Goal: Task Accomplishment & Management: Complete application form

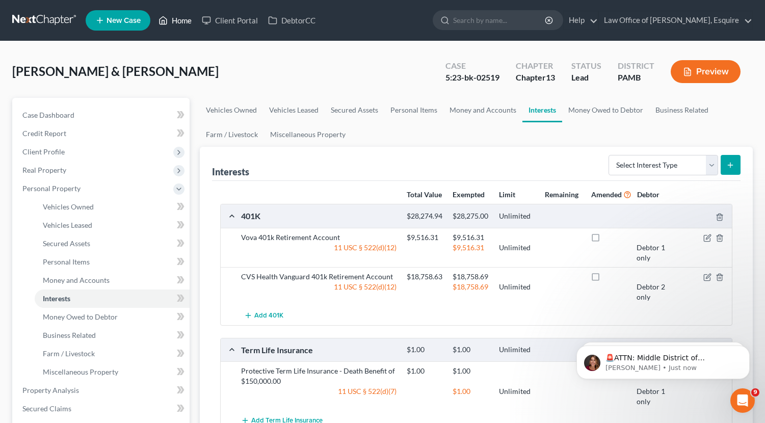
click at [185, 23] on link "Home" at bounding box center [174, 20] width 43 height 18
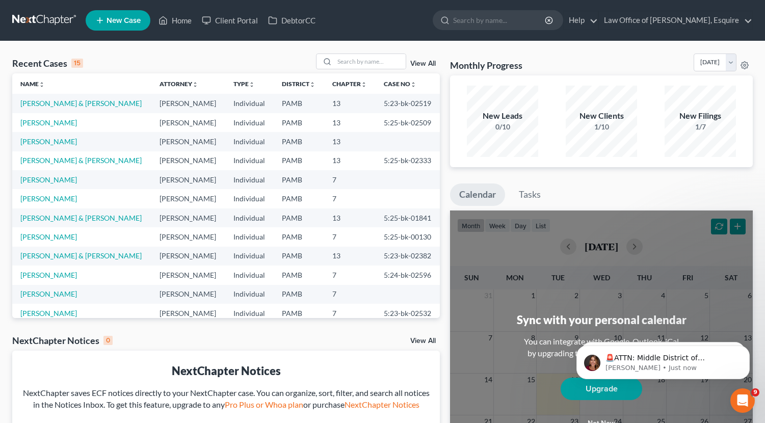
click at [67, 198] on td "[PERSON_NAME]" at bounding box center [81, 198] width 139 height 19
click at [62, 201] on link "[PERSON_NAME]" at bounding box center [48, 198] width 57 height 9
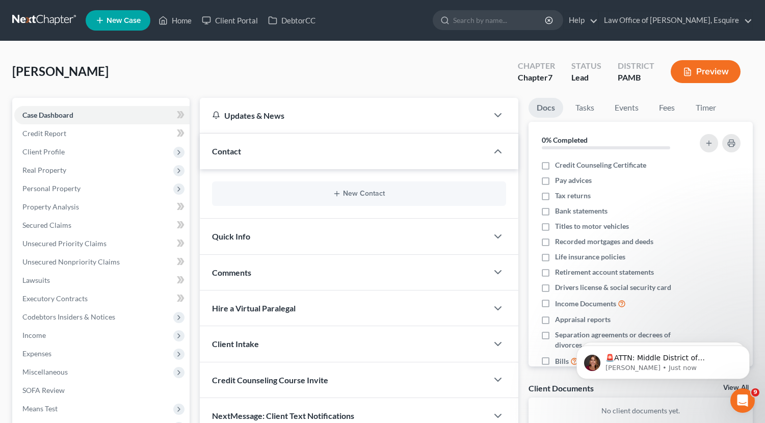
click at [62, 201] on link "Property Analysis" at bounding box center [101, 207] width 175 height 18
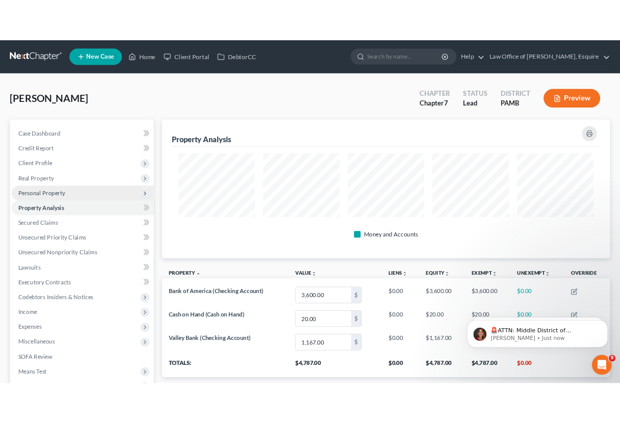
scroll to position [171, 553]
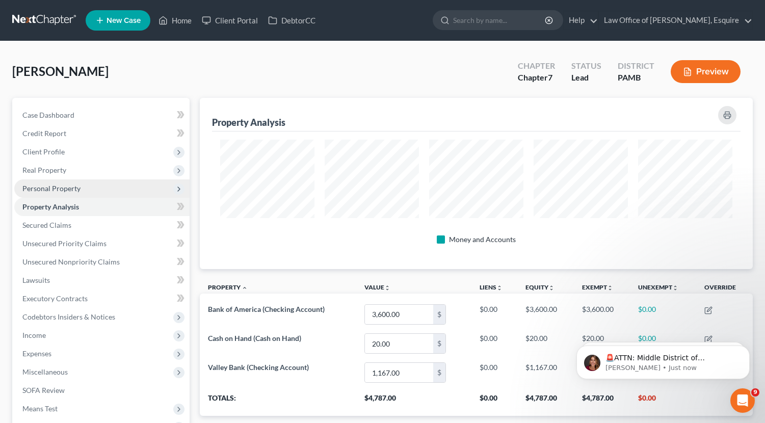
click at [67, 190] on span "Personal Property" at bounding box center [51, 188] width 58 height 9
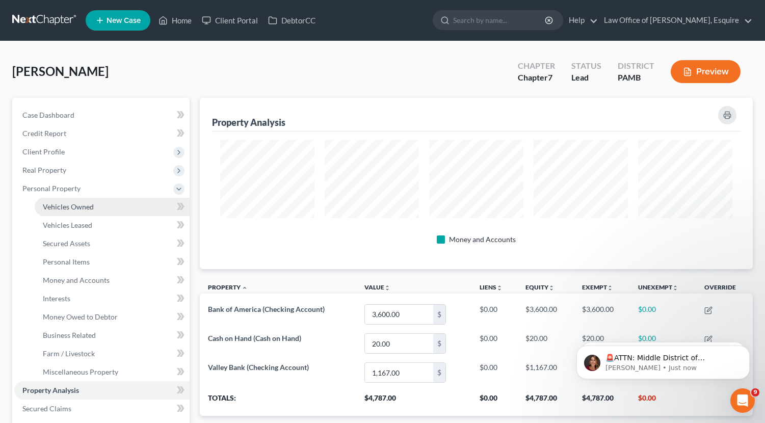
click at [72, 206] on span "Vehicles Owned" at bounding box center [68, 206] width 51 height 9
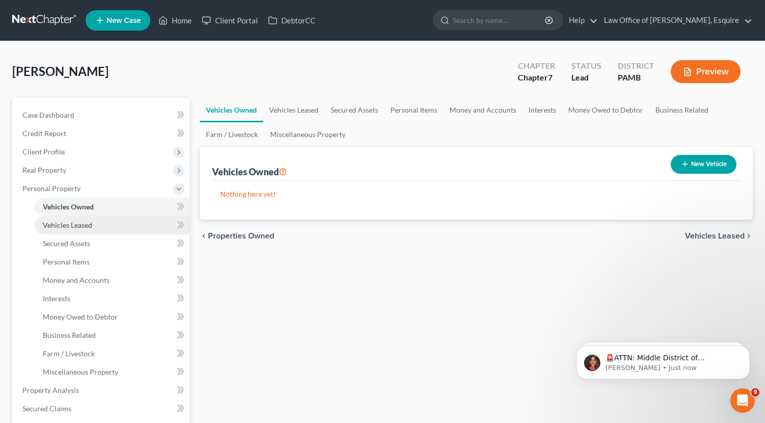
click at [70, 225] on span "Vehicles Leased" at bounding box center [67, 225] width 49 height 9
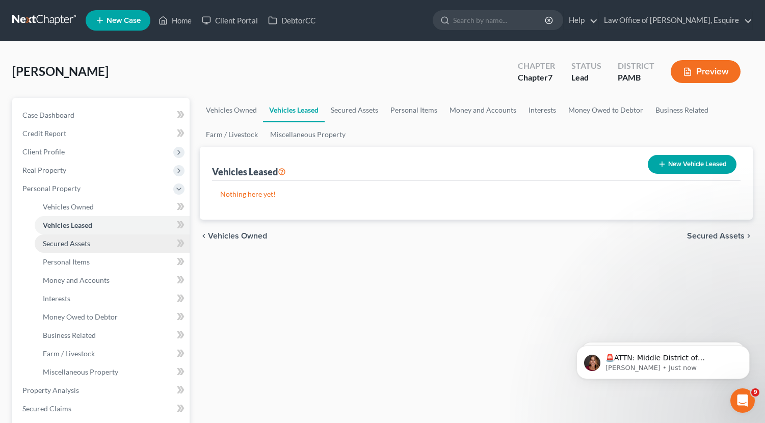
click at [78, 242] on span "Secured Assets" at bounding box center [66, 243] width 47 height 9
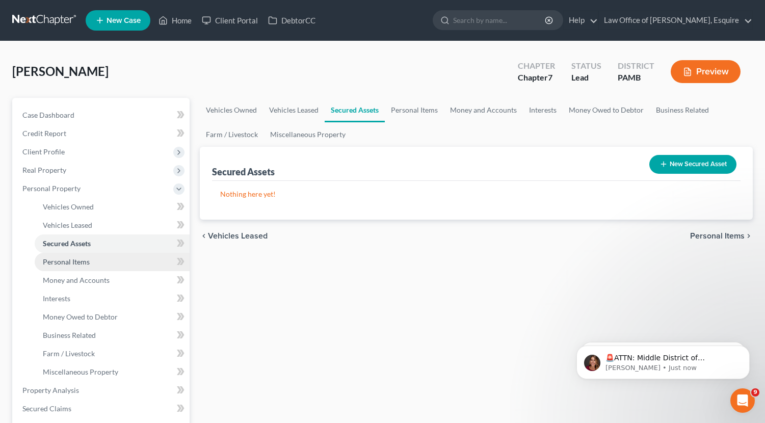
click at [82, 269] on link "Personal Items" at bounding box center [112, 262] width 155 height 18
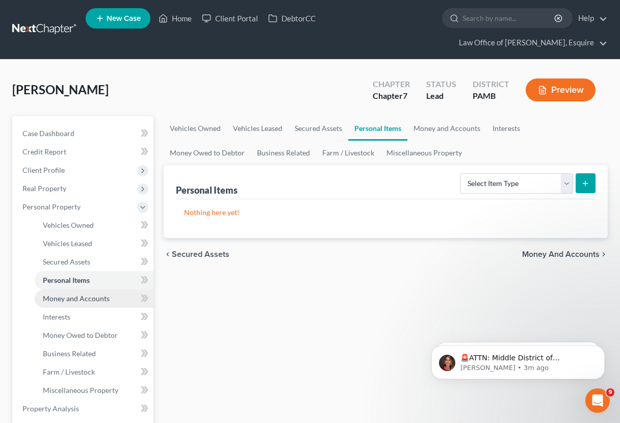
click at [87, 296] on span "Money and Accounts" at bounding box center [76, 298] width 67 height 9
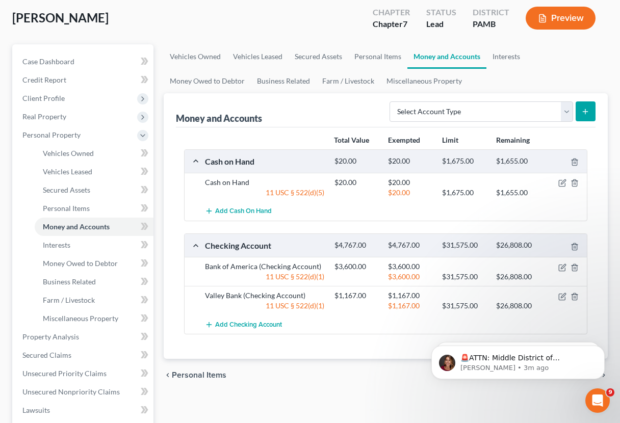
scroll to position [81, 0]
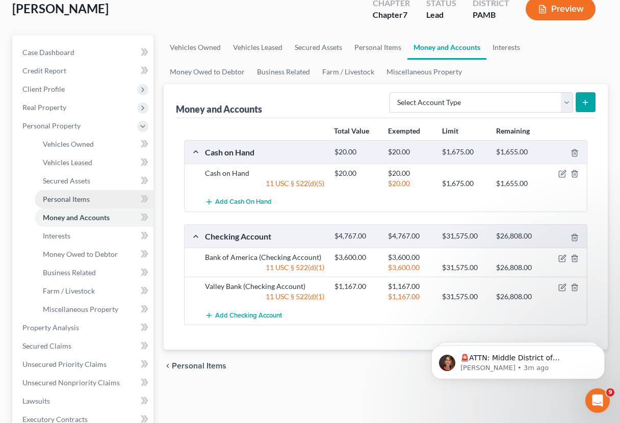
click at [102, 201] on link "Personal Items" at bounding box center [94, 199] width 119 height 18
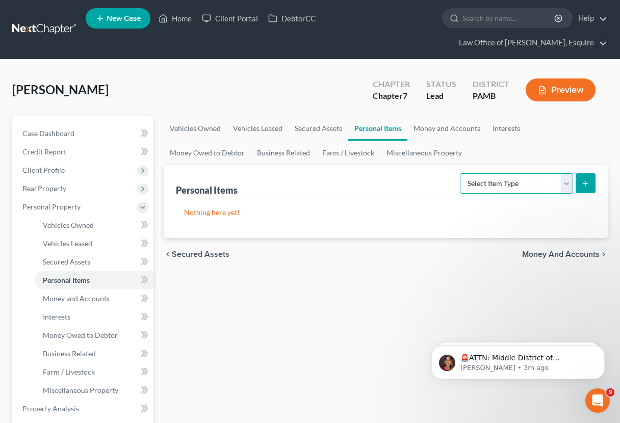
select select "clothing"
click at [588, 185] on icon "submit" at bounding box center [585, 183] width 8 height 8
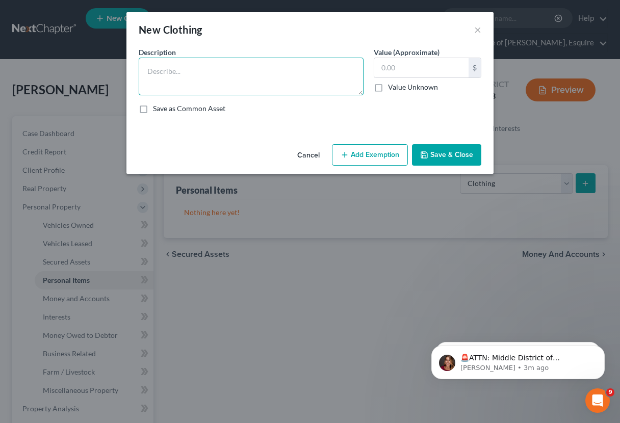
click at [205, 92] on textarea at bounding box center [251, 77] width 225 height 38
type textarea "misc. Mens Wearing Apparel"
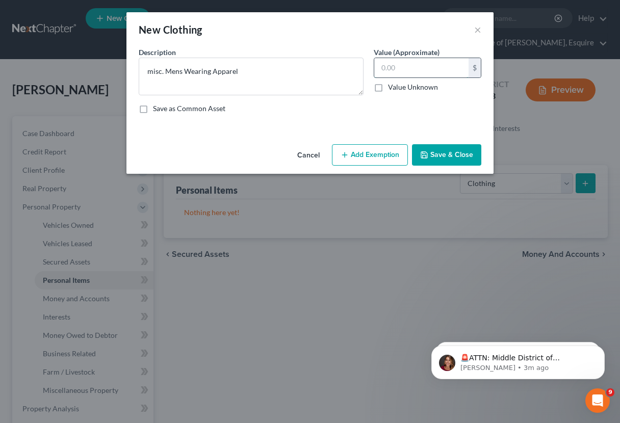
click at [447, 67] on input "text" at bounding box center [421, 67] width 94 height 19
type input "150.00"
click at [354, 154] on button "Add Exemption" at bounding box center [370, 154] width 76 height 21
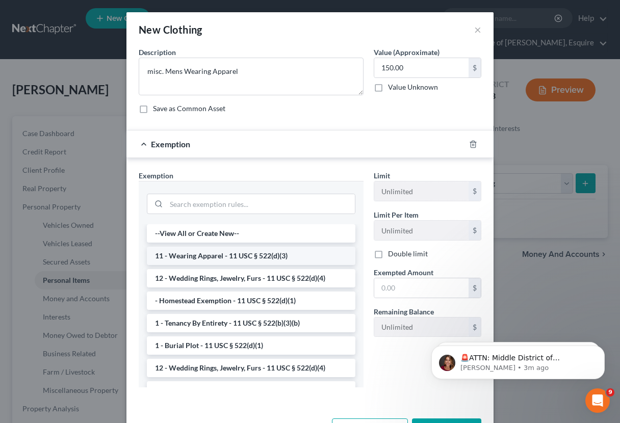
click at [247, 254] on li "11 - Wearing Apparel - 11 USC § 522(d)(3)" at bounding box center [251, 256] width 208 height 18
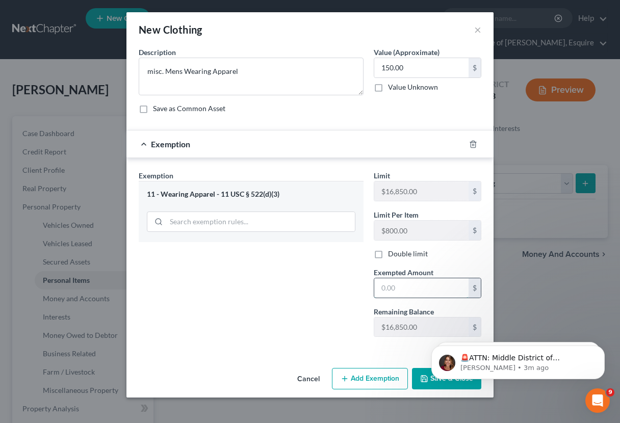
click at [425, 284] on input "text" at bounding box center [421, 287] width 94 height 19
type input "150.00"
click at [419, 378] on html "🚨ATTN: Middle District of [US_STATE] The court has added a new Credit Counselin…" at bounding box center [518, 359] width 204 height 71
click at [426, 379] on body "🚨ATTN: Middle District of [US_STATE] The court has added a new Credit Counselin…" at bounding box center [518, 359] width 196 height 63
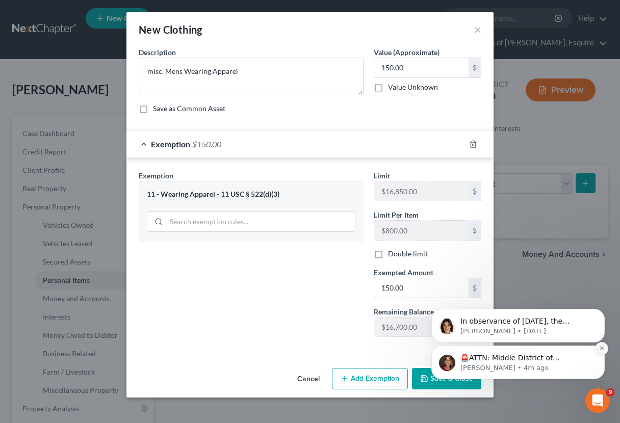
click at [604, 350] on icon "Dismiss notification" at bounding box center [602, 349] width 6 height 6
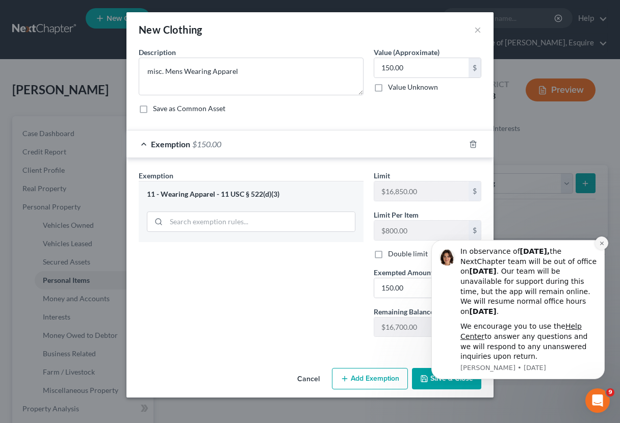
click at [599, 246] on icon "Dismiss notification" at bounding box center [602, 244] width 6 height 6
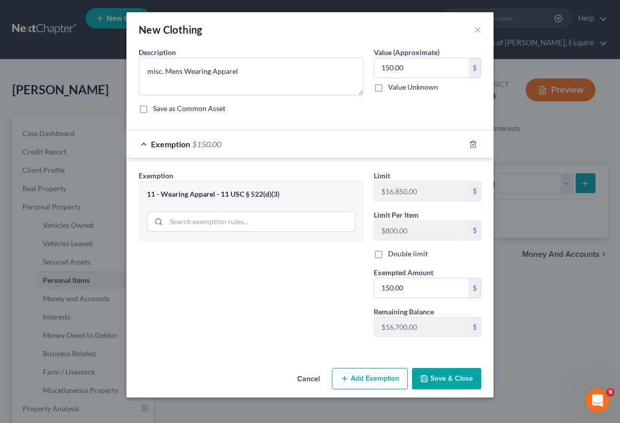
click at [454, 386] on button "Save & Close" at bounding box center [446, 378] width 69 height 21
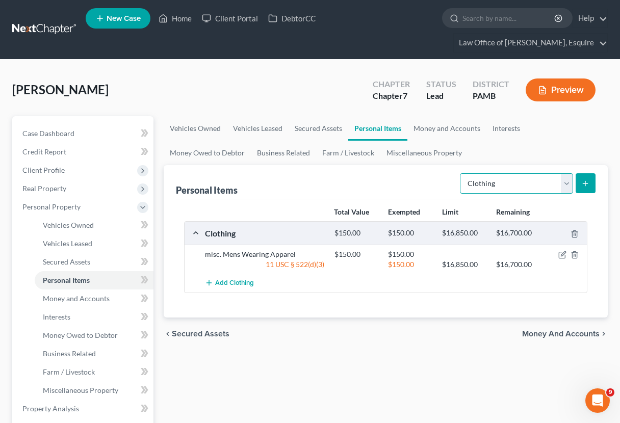
select select "jewelry"
click at [584, 188] on button "submit" at bounding box center [586, 183] width 20 height 20
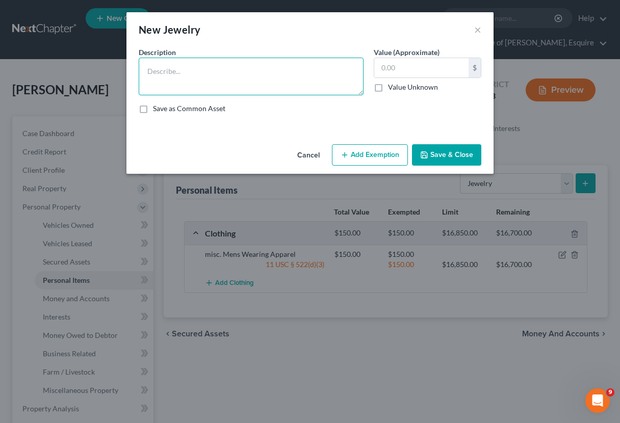
click at [216, 79] on textarea at bounding box center [251, 77] width 225 height 38
type textarea "Misc. Watch, Bracelets, Necklace, Glasses"
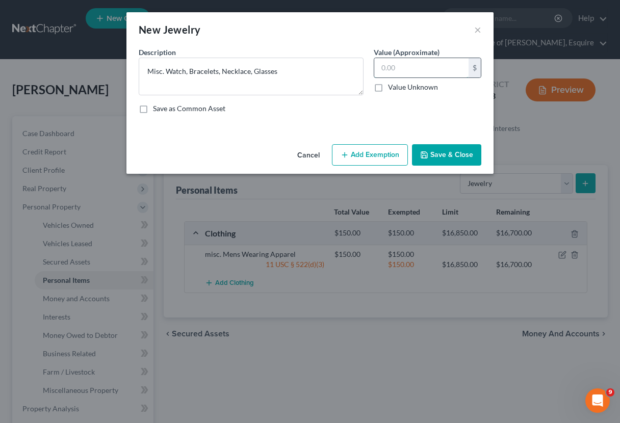
click at [424, 76] on input "text" at bounding box center [421, 67] width 94 height 19
type input "250.00"
click at [347, 158] on icon "button" at bounding box center [345, 155] width 8 height 8
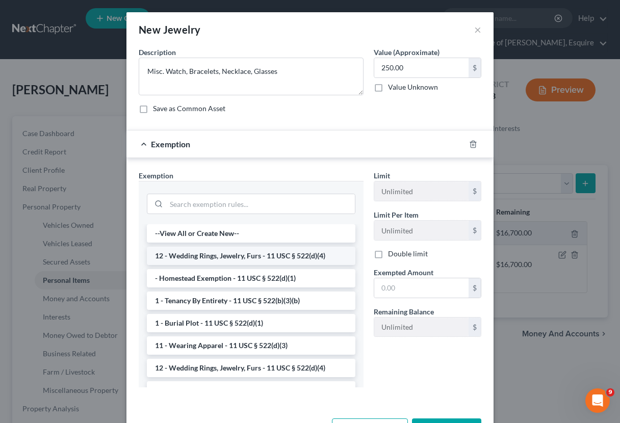
click at [271, 254] on li "12 - Wedding Rings, Jewelry, Furs - 11 USC § 522(d)(4)" at bounding box center [251, 256] width 208 height 18
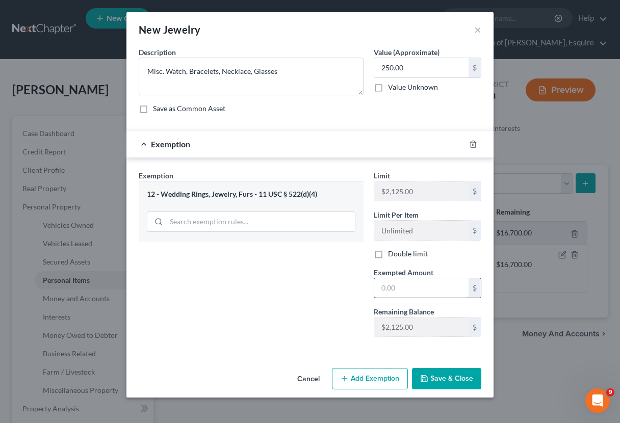
click at [402, 292] on input "text" at bounding box center [421, 287] width 94 height 19
type input "250.00"
click at [458, 377] on button "Save & Close" at bounding box center [446, 378] width 69 height 21
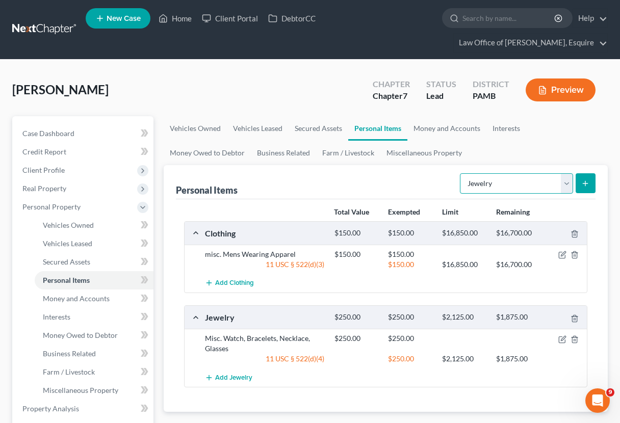
select select "collectibles_of_value"
click at [595, 185] on div "Personal Items Select Item Type Clothing Collectibles Of Value Electronics Fire…" at bounding box center [386, 288] width 444 height 247
click at [591, 186] on button "submit" at bounding box center [586, 183] width 20 height 20
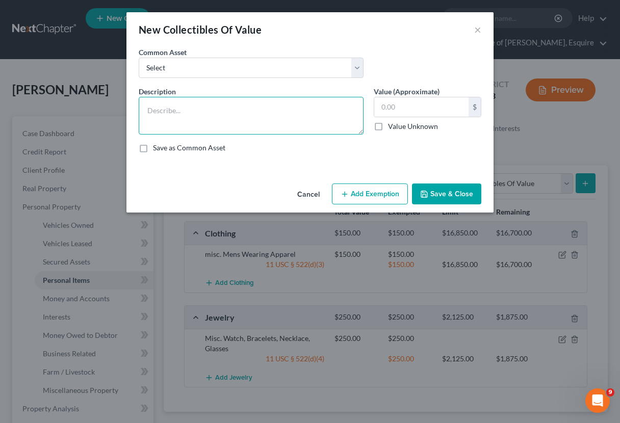
click at [233, 107] on textarea at bounding box center [251, 116] width 225 height 38
type textarea "Art sketchs"
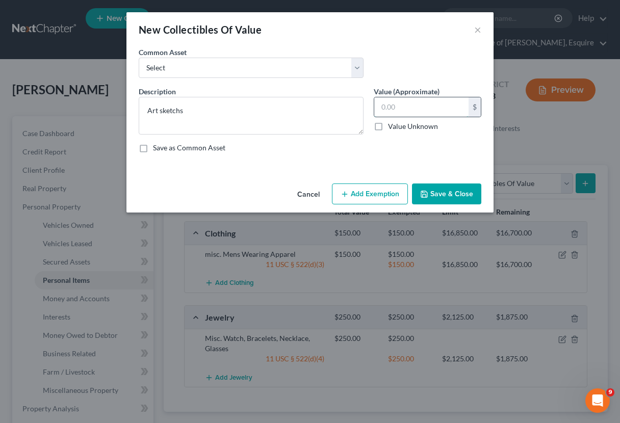
click at [450, 102] on input "text" at bounding box center [421, 106] width 94 height 19
type input "600.00"
click at [377, 188] on button "Add Exemption" at bounding box center [370, 194] width 76 height 21
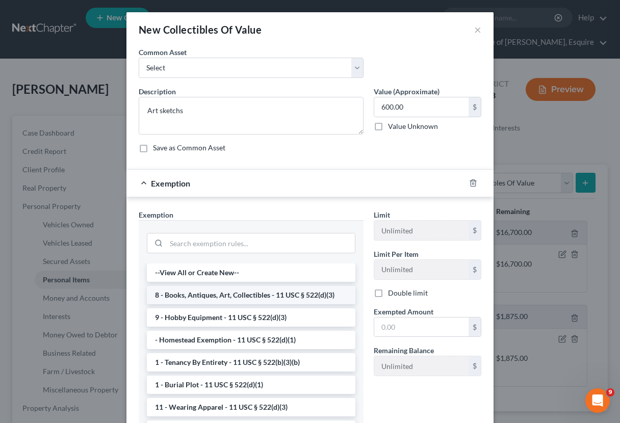
click at [288, 297] on li "8 - Books, Antiques, Art, Collectibles - 11 USC § 522(d)(3)" at bounding box center [251, 295] width 208 height 18
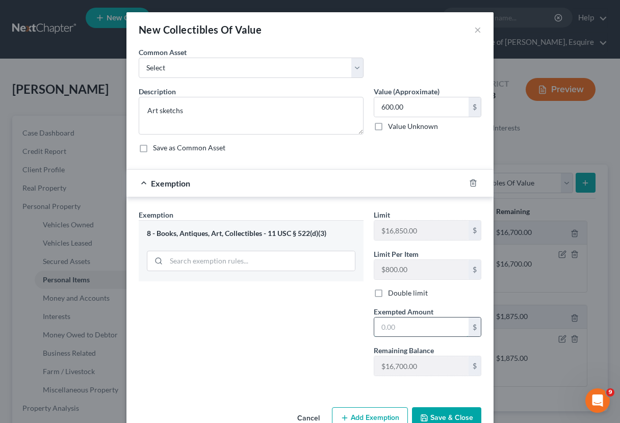
click at [438, 333] on input "text" at bounding box center [421, 327] width 94 height 19
type input "600.00"
click at [462, 407] on button "Save & Close" at bounding box center [446, 417] width 69 height 21
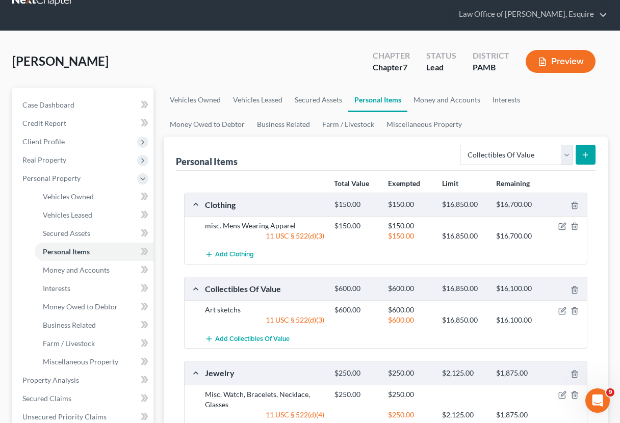
scroll to position [28, 0]
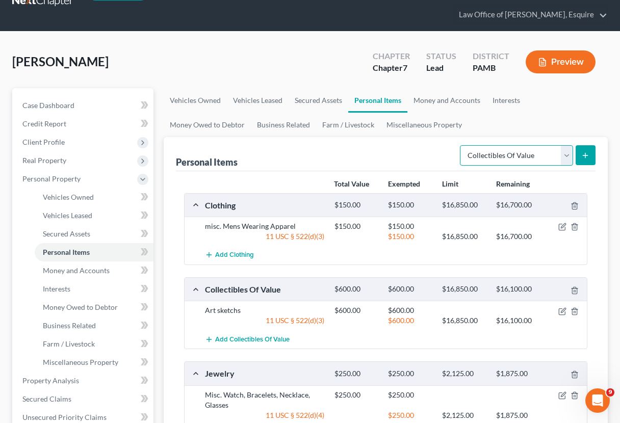
select select "pets"
click at [584, 160] on button "submit" at bounding box center [586, 155] width 20 height 20
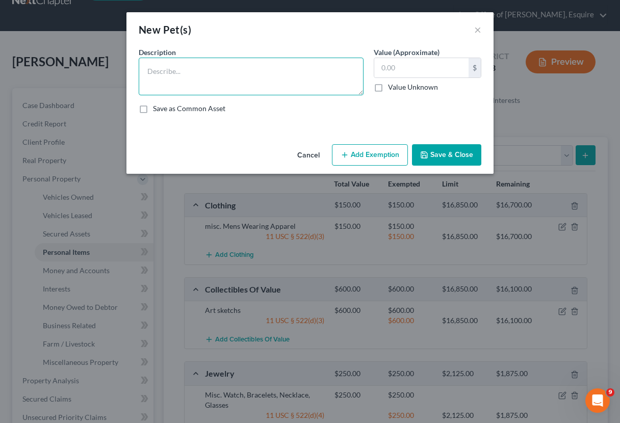
click at [280, 70] on textarea at bounding box center [251, 77] width 225 height 38
type textarea "1 dog"
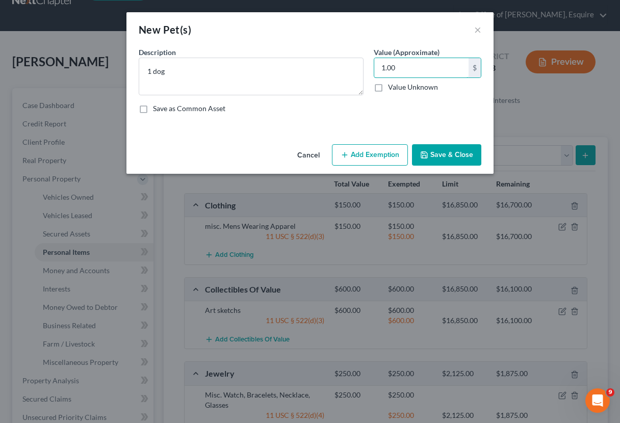
type input "1.00"
click at [364, 153] on button "Add Exemption" at bounding box center [370, 154] width 76 height 21
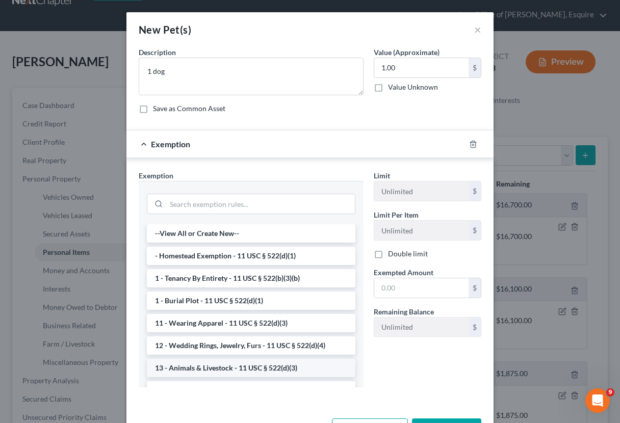
click at [283, 371] on li "13 - Animals & Livestock - 11 USC § 522(d)(3)" at bounding box center [251, 368] width 208 height 18
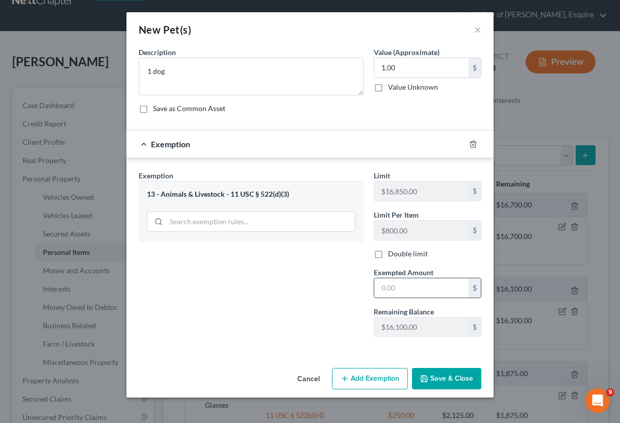
click at [409, 286] on input "text" at bounding box center [421, 287] width 94 height 19
type input "1.00"
click at [442, 381] on button "Save & Close" at bounding box center [446, 378] width 69 height 21
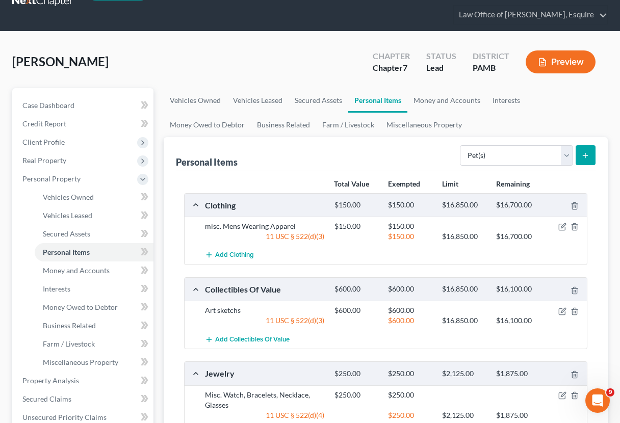
scroll to position [42, 0]
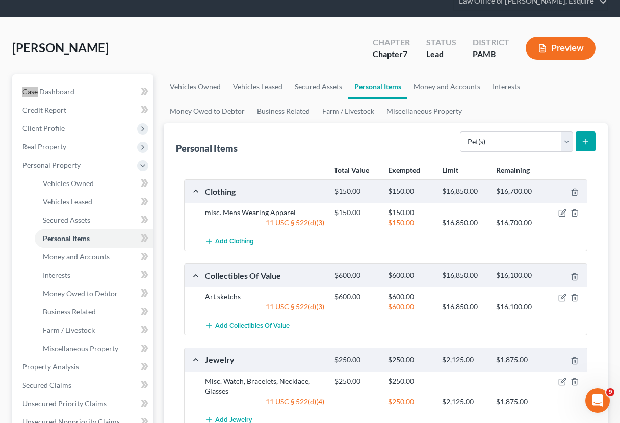
click at [34, 80] on div "Case Dashboard Payments Invoices Payments Payments Credit Report Client Profile…" at bounding box center [82, 339] width 141 height 530
click at [77, 113] on link "Credit Report" at bounding box center [83, 110] width 139 height 18
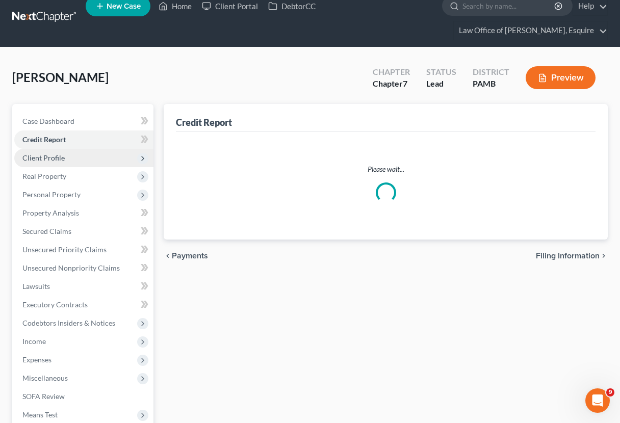
click at [76, 133] on ul "Case Dashboard Payments Invoices Payments Payments Credit Report Client Profile" at bounding box center [83, 277] width 139 height 330
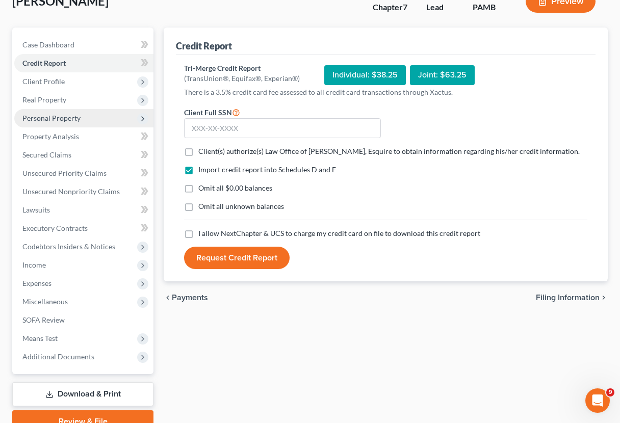
scroll to position [92, 0]
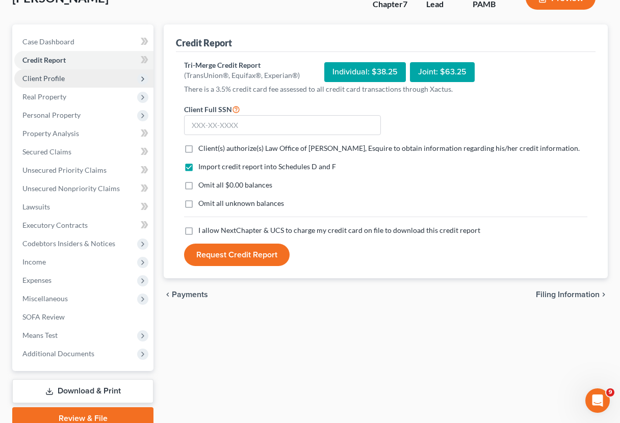
click at [44, 75] on span "Client Profile" at bounding box center [43, 78] width 42 height 9
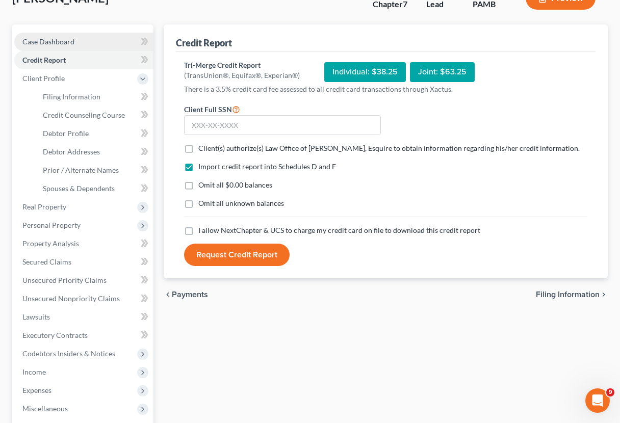
click at [67, 40] on span "Case Dashboard" at bounding box center [48, 41] width 52 height 9
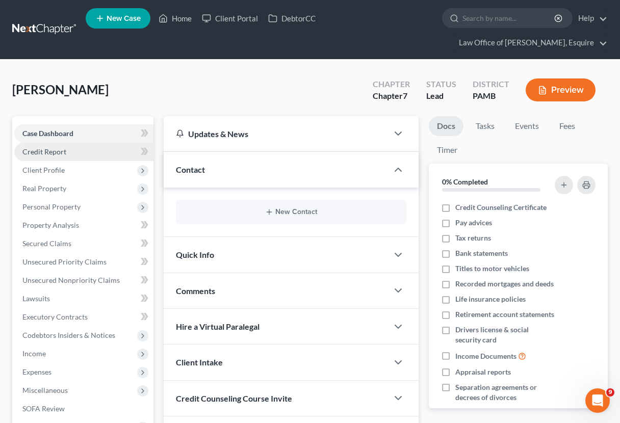
click at [62, 156] on link "Credit Report" at bounding box center [83, 152] width 139 height 18
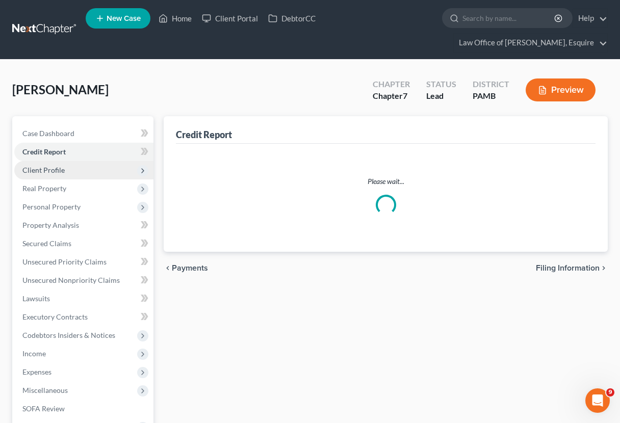
click at [61, 168] on span "Client Profile" at bounding box center [43, 170] width 42 height 9
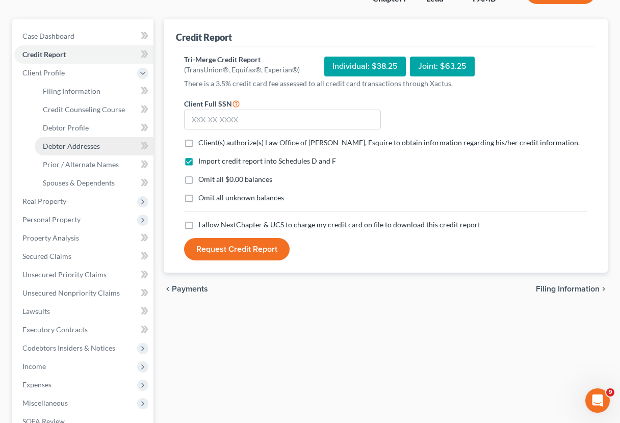
scroll to position [98, 0]
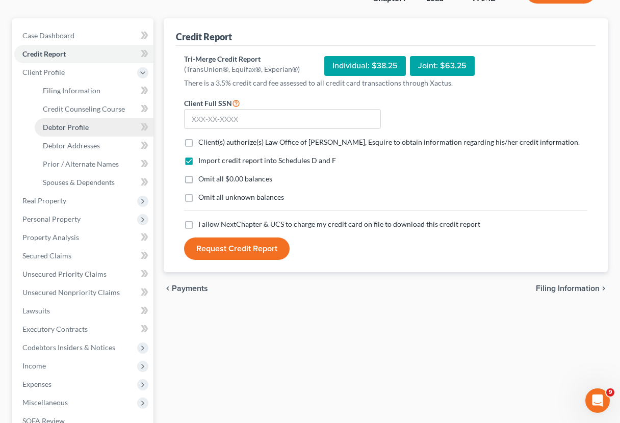
click at [79, 130] on span "Debtor Profile" at bounding box center [66, 127] width 46 height 9
select select "0"
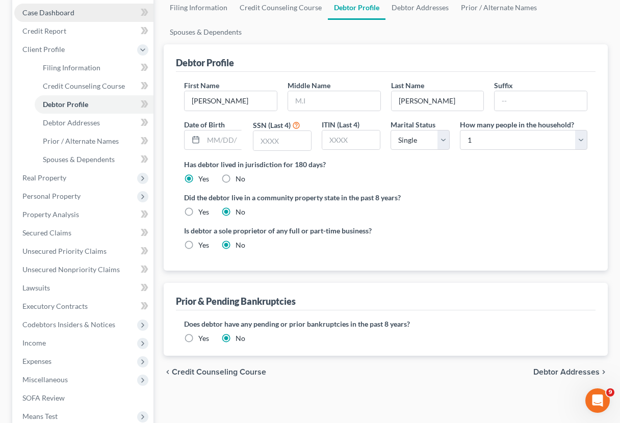
scroll to position [122, 0]
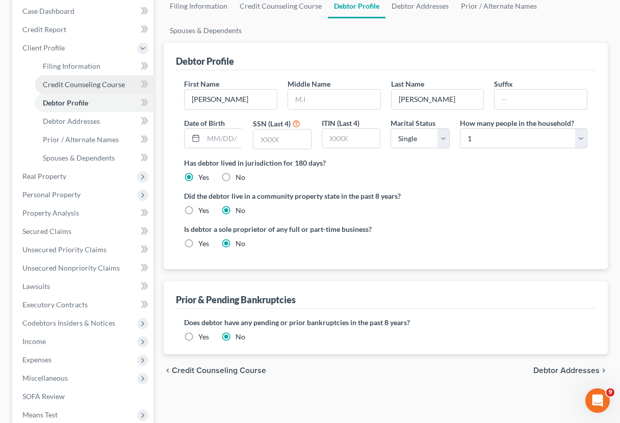
click at [97, 84] on span "Credit Counseling Course" at bounding box center [84, 84] width 82 height 9
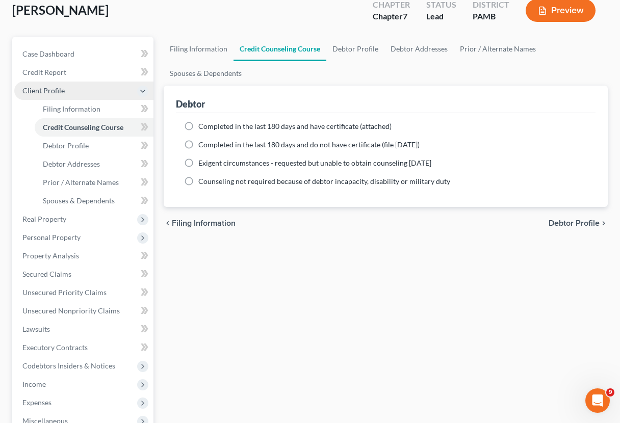
scroll to position [77, 1]
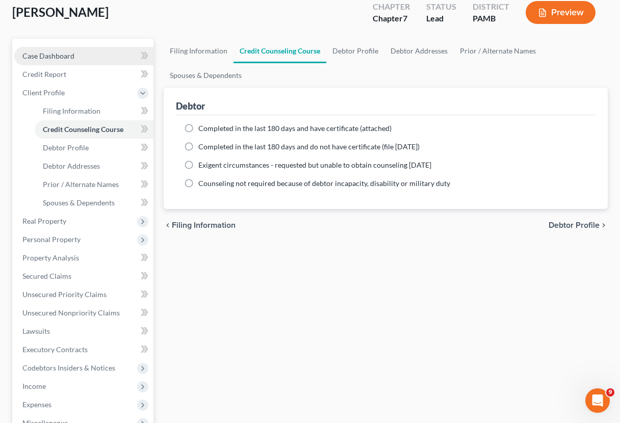
click at [77, 55] on link "Case Dashboard" at bounding box center [83, 56] width 139 height 18
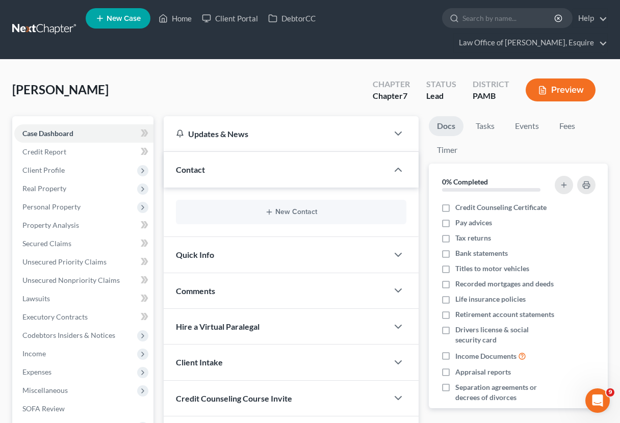
scroll to position [137, 0]
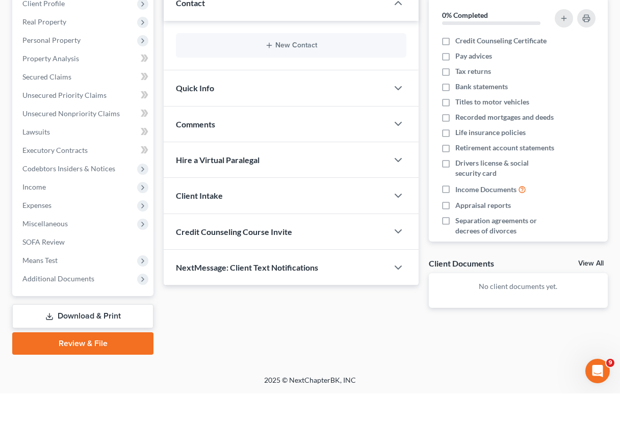
click at [249, 256] on span "Credit Counseling Course Invite" at bounding box center [234, 261] width 116 height 10
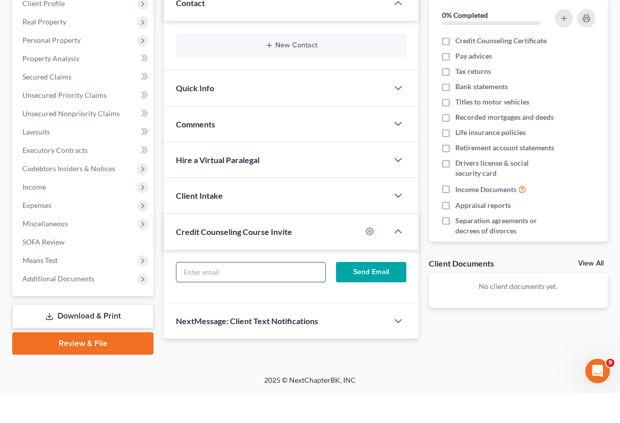
click at [238, 292] on input "text" at bounding box center [250, 301] width 149 height 19
click at [260, 292] on input "text" at bounding box center [250, 301] width 149 height 19
type input "[EMAIL_ADDRESS][DOMAIN_NAME]"
click at [382, 292] on button "Send Email" at bounding box center [371, 302] width 70 height 20
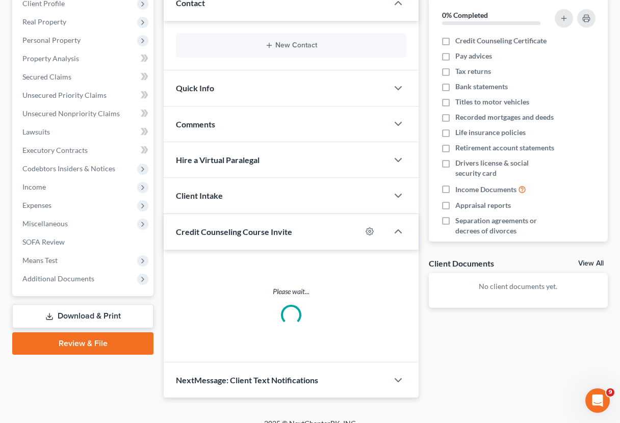
scroll to position [141, 0]
